Goal: Communication & Community: Answer question/provide support

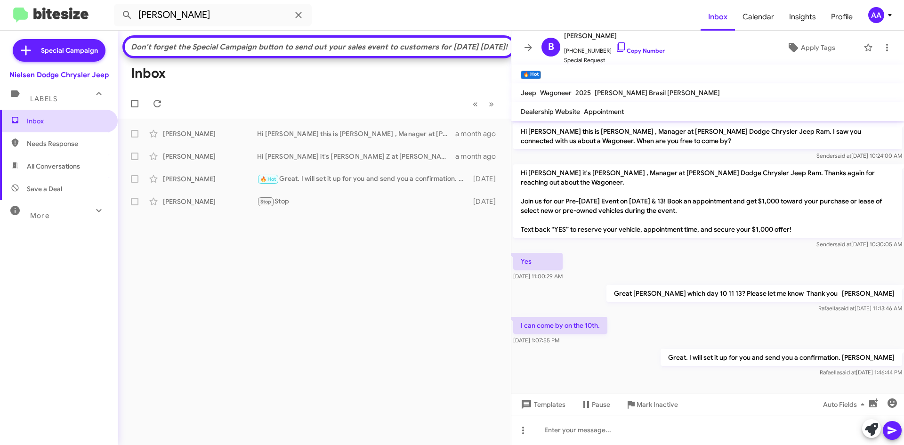
click at [58, 113] on span "Inbox" at bounding box center [59, 121] width 118 height 23
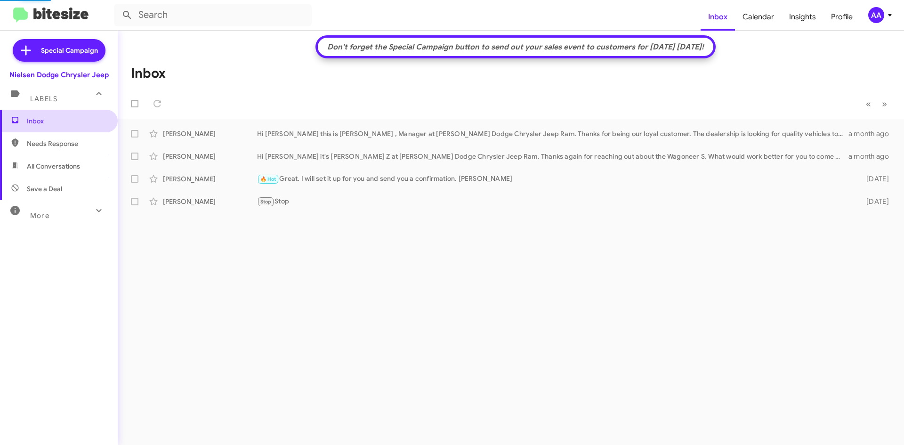
click at [51, 119] on span "Inbox" at bounding box center [67, 120] width 80 height 9
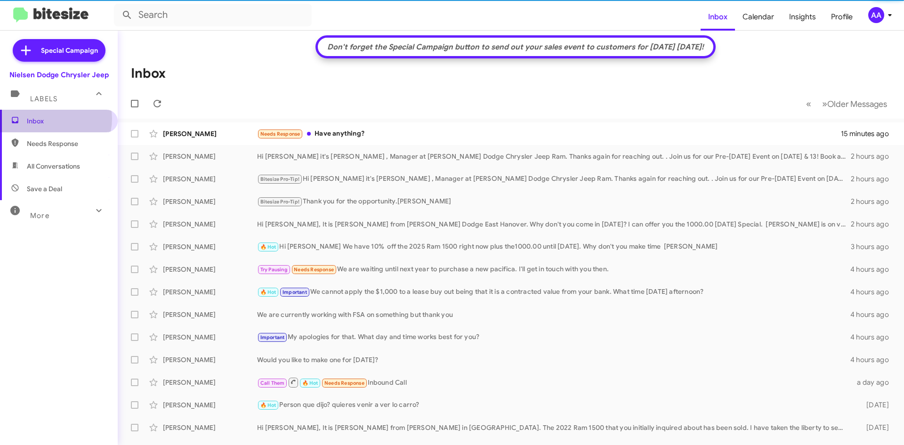
click at [51, 119] on span "Inbox" at bounding box center [67, 120] width 80 height 9
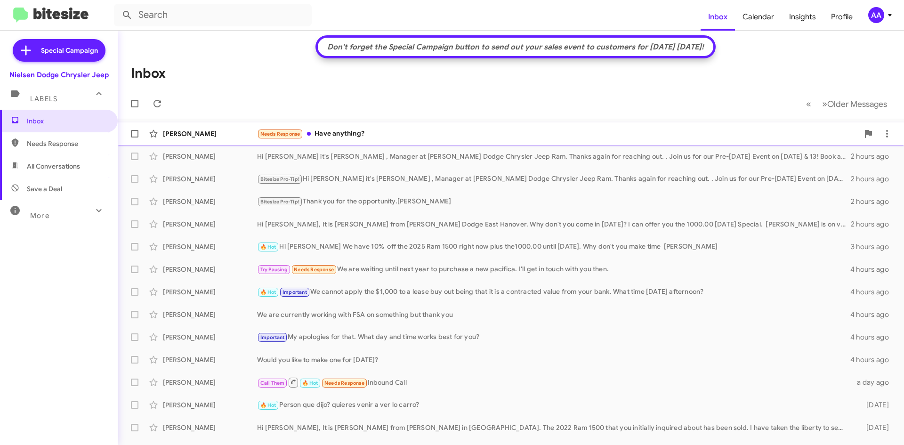
click at [342, 132] on div "Needs Response Have anything?" at bounding box center [558, 134] width 602 height 11
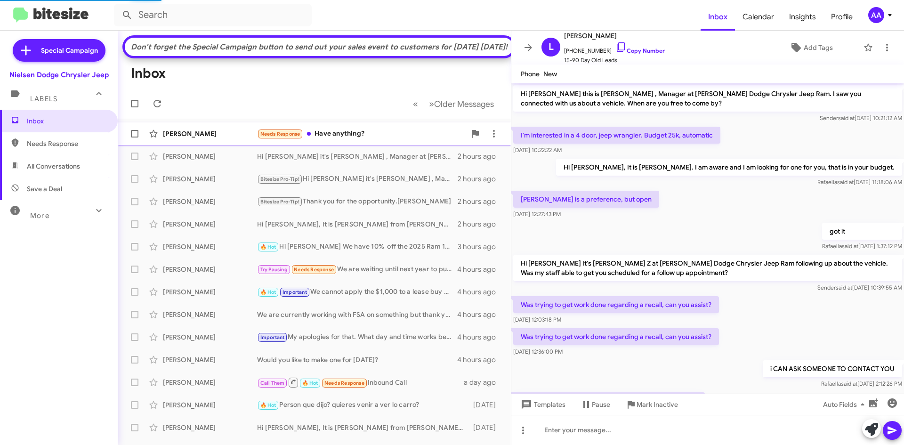
scroll to position [452, 0]
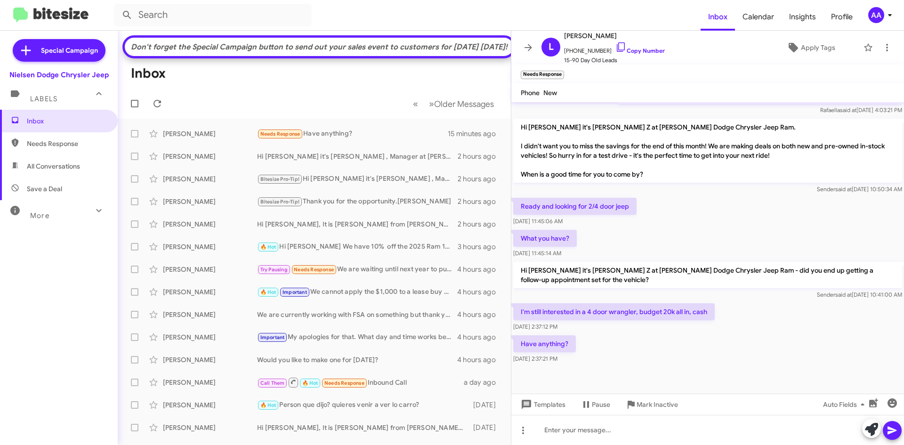
click at [627, 350] on div "Have anything? Oct 10, 2025, 2:37:21 PM" at bounding box center [707, 349] width 393 height 32
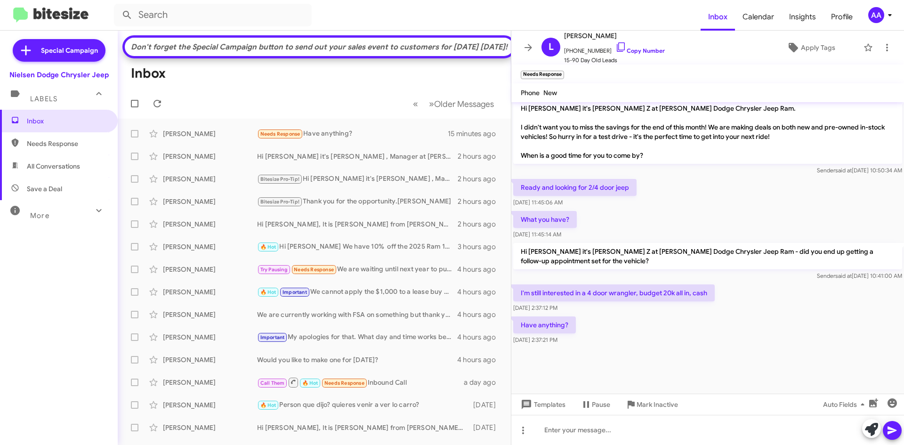
click at [612, 17] on form at bounding box center [407, 15] width 587 height 23
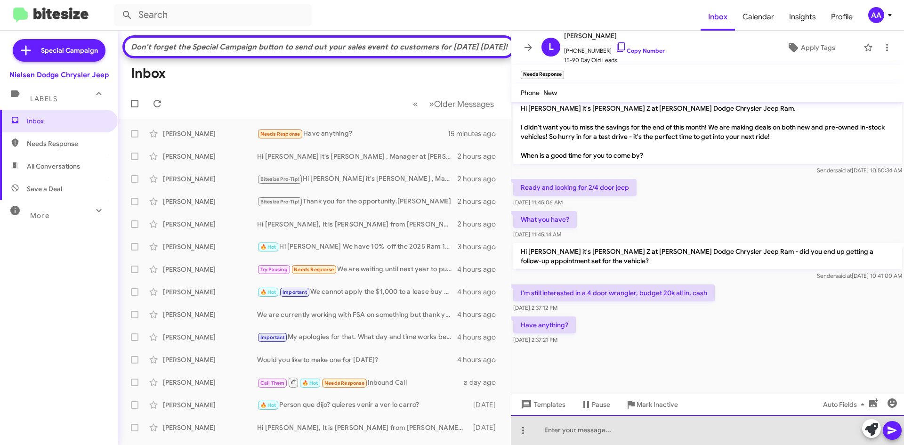
click at [557, 437] on div at bounding box center [707, 430] width 393 height 30
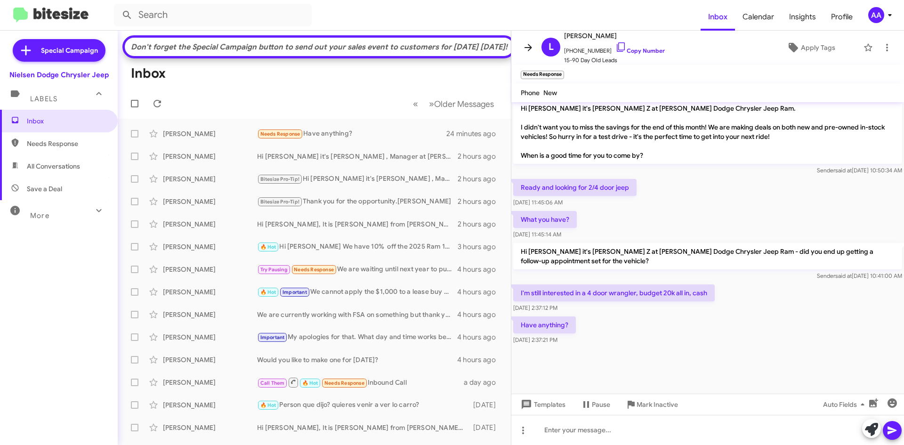
click at [527, 42] on icon at bounding box center [528, 47] width 11 height 11
